Goal: Task Accomplishment & Management: Use online tool/utility

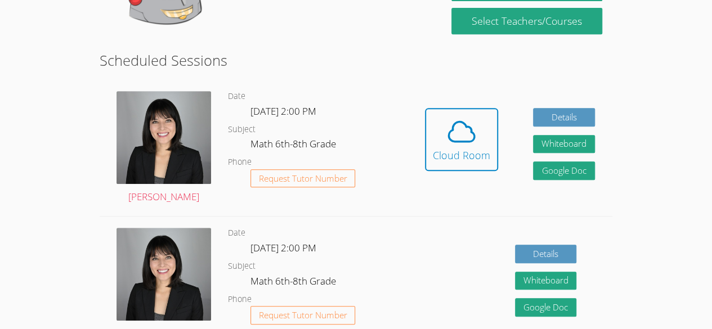
scroll to position [246, 0]
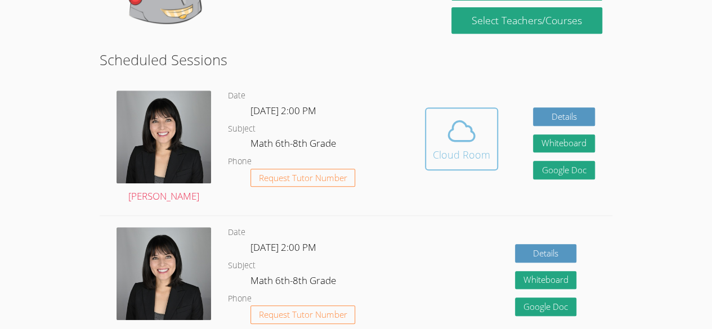
click at [448, 151] on div "Cloud Room" at bounding box center [461, 155] width 57 height 16
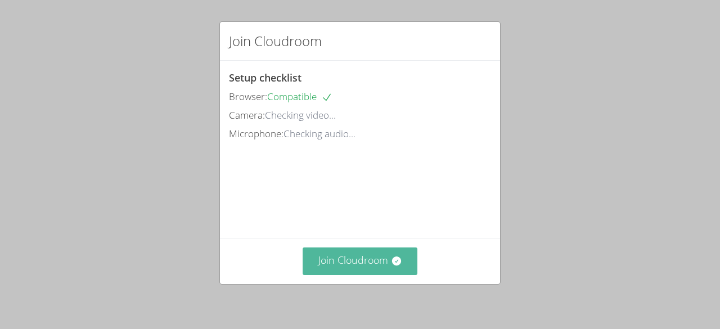
click at [345, 262] on button "Join Cloudroom" at bounding box center [360, 262] width 115 height 28
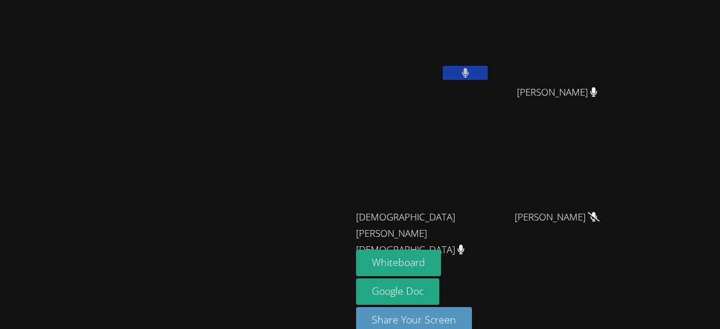
click at [443, 73] on button at bounding box center [465, 73] width 45 height 14
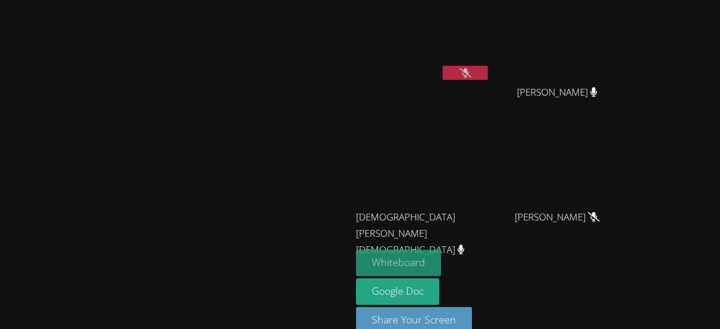
click at [362, 264] on button "Whiteboard" at bounding box center [398, 263] width 85 height 26
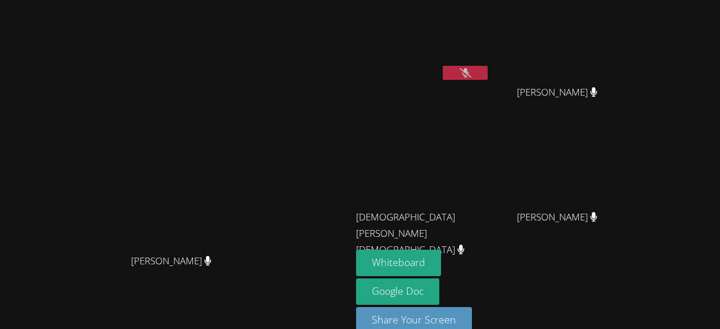
click at [488, 75] on button at bounding box center [465, 73] width 45 height 14
drag, startPoint x: 514, startPoint y: 70, endPoint x: 516, endPoint y: 56, distance: 14.2
click at [488, 70] on button at bounding box center [465, 73] width 45 height 14
click at [471, 75] on icon at bounding box center [466, 73] width 12 height 10
click at [462, 75] on icon at bounding box center [465, 73] width 7 height 10
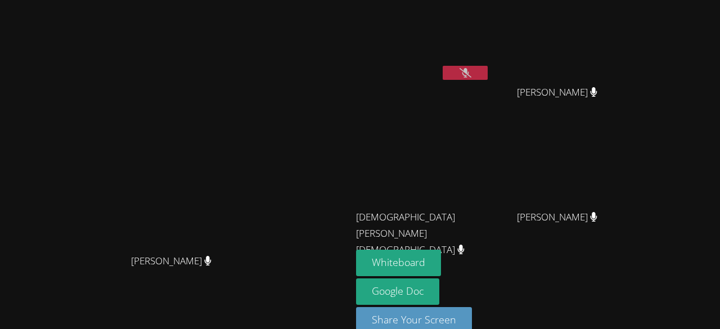
click at [678, 75] on div "[PERSON_NAME] [PERSON_NAME] Pierre [PERSON_NAME] [PERSON_NAME] [PERSON_NAME][DE…" at bounding box center [360, 164] width 720 height 329
click at [457, 78] on button at bounding box center [465, 73] width 45 height 14
click at [488, 74] on button at bounding box center [465, 73] width 45 height 14
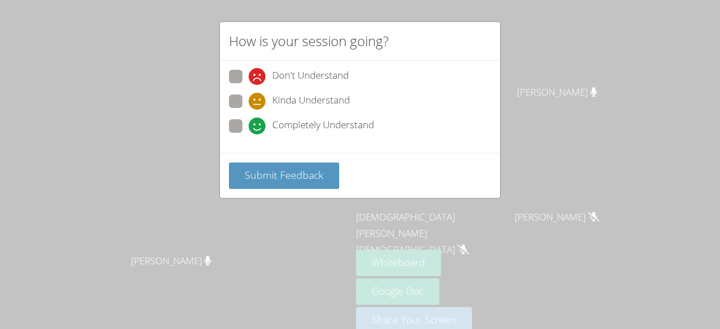
click at [273, 131] on span "Completely Understand" at bounding box center [323, 126] width 102 height 17
click at [258, 129] on input "Completely Understand" at bounding box center [254, 124] width 10 height 10
radio input "true"
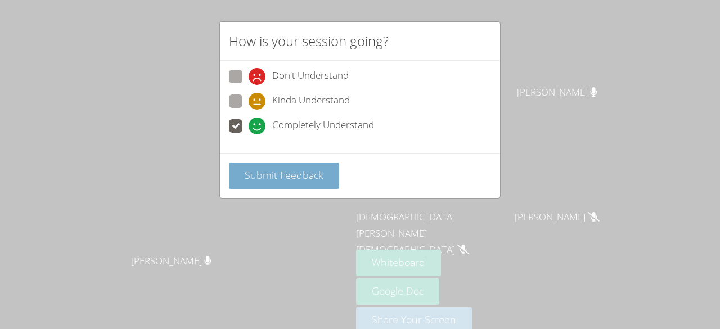
click at [303, 179] on span "Submit Feedback" at bounding box center [284, 175] width 79 height 14
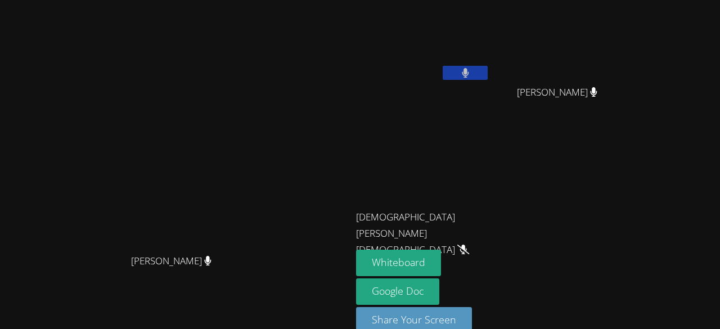
drag, startPoint x: 711, startPoint y: 122, endPoint x: 711, endPoint y: 98, distance: 24.2
click at [711, 98] on div "Kirsten Marino Kirsten Marino Cherlandie Pierre Jean Henry Jean Henry Christian…" at bounding box center [360, 164] width 720 height 329
click at [469, 68] on icon at bounding box center [465, 73] width 7 height 10
